Goal: Task Accomplishment & Management: Complete application form

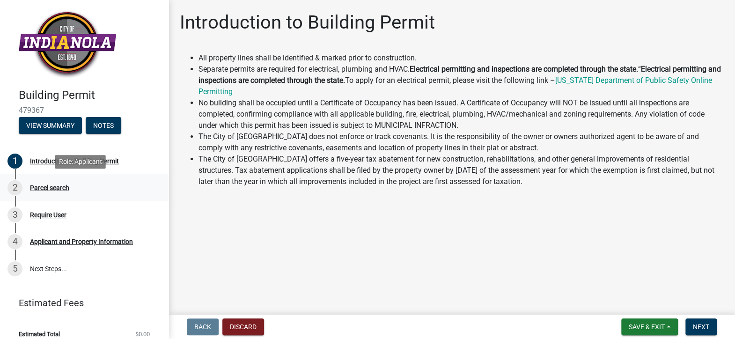
click at [56, 189] on div "Parcel search" at bounding box center [49, 187] width 39 height 7
click at [12, 161] on div "1" at bounding box center [14, 160] width 15 height 15
click at [5, 191] on link "2 Parcel search" at bounding box center [84, 187] width 168 height 27
click at [10, 190] on div "2" at bounding box center [14, 187] width 15 height 15
click at [28, 188] on div "2 Parcel search" at bounding box center [80, 187] width 146 height 15
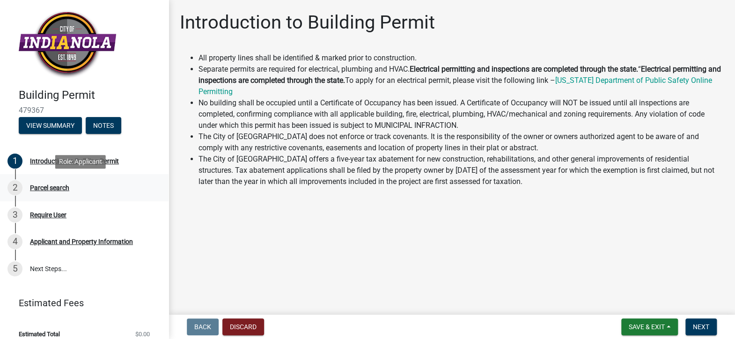
click at [31, 188] on div "Parcel search" at bounding box center [49, 187] width 39 height 7
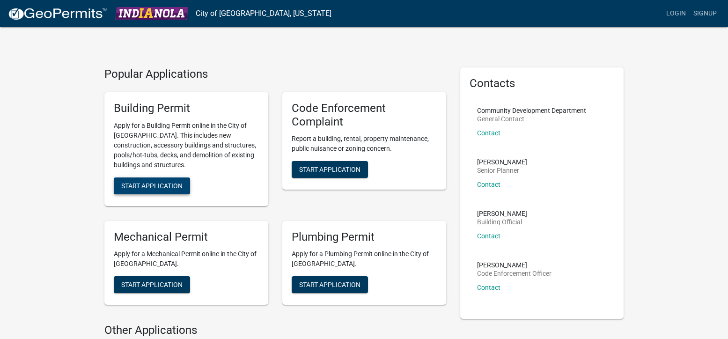
click at [141, 182] on span "Start Application" at bounding box center [151, 185] width 61 height 7
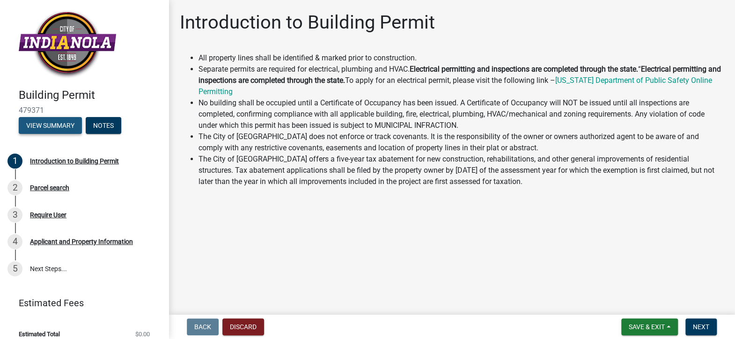
click at [58, 119] on button "View Summary" at bounding box center [50, 125] width 63 height 17
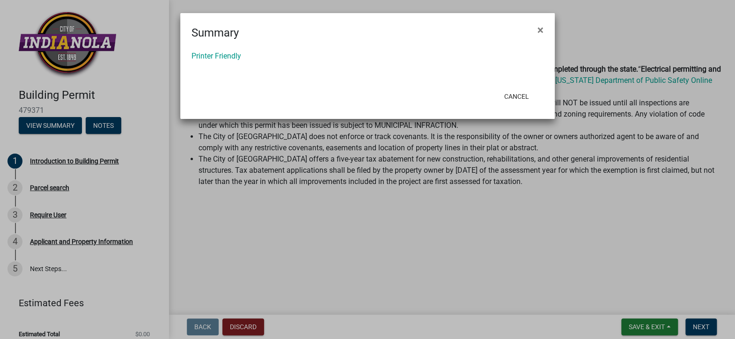
click at [60, 126] on ngb-modal-window "Summary × Printer Friendly Cancel" at bounding box center [367, 169] width 735 height 339
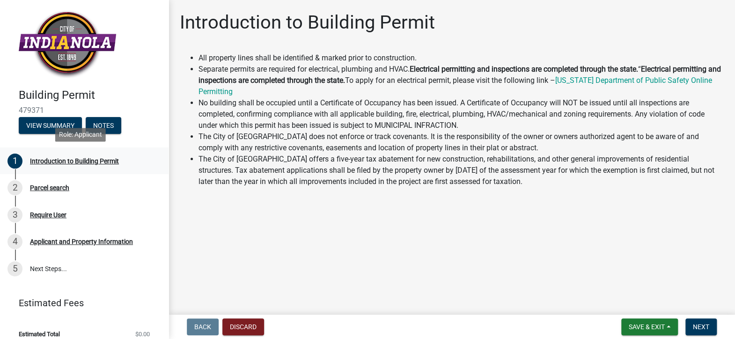
click at [59, 159] on div "Introduction to Building Permit" at bounding box center [74, 161] width 89 height 7
click at [690, 320] on button "Next" at bounding box center [700, 326] width 31 height 17
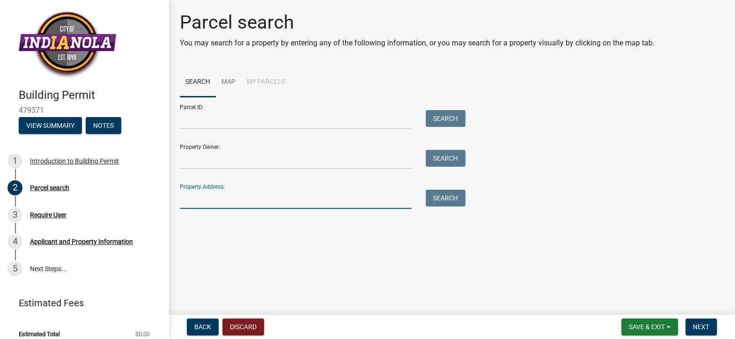
click at [208, 199] on input "Property Address:" at bounding box center [296, 199] width 232 height 19
type input "[STREET_ADDRESS]"
click at [444, 201] on button "Search" at bounding box center [445, 198] width 40 height 17
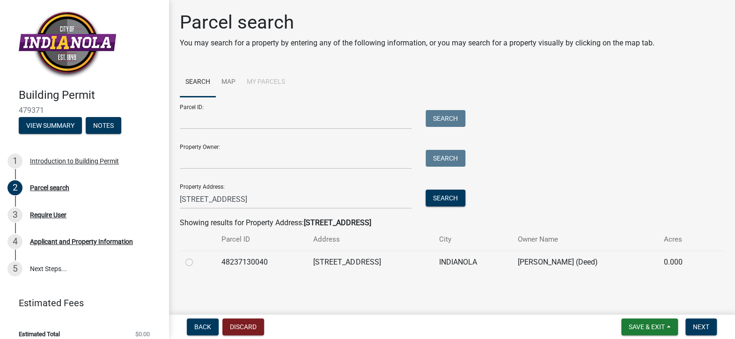
click at [197, 256] on label at bounding box center [197, 256] width 0 height 0
click at [197, 262] on input "radio" at bounding box center [200, 259] width 6 height 6
radio input "true"
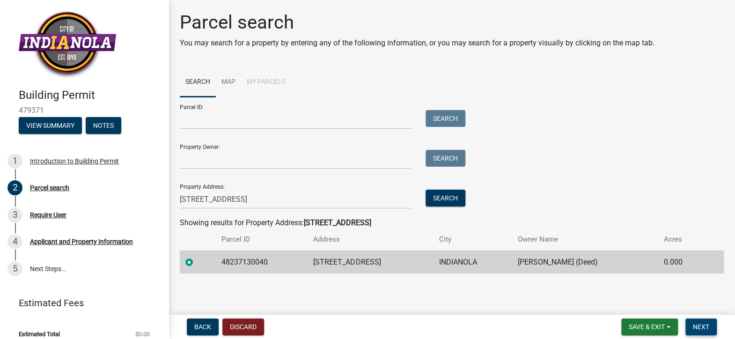
click at [702, 329] on span "Next" at bounding box center [700, 326] width 16 height 7
